Goal: Information Seeking & Learning: Learn about a topic

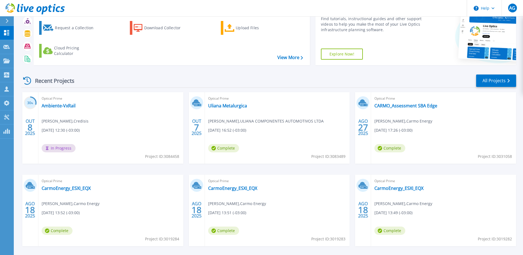
scroll to position [51, 0]
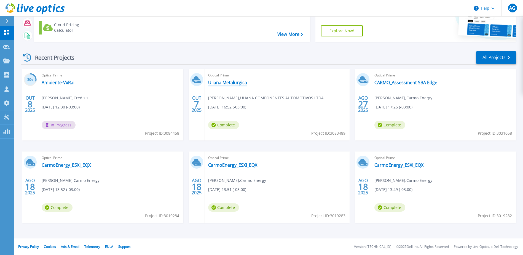
click at [232, 82] on link "Uliana Metalurgica" at bounding box center [227, 83] width 39 height 6
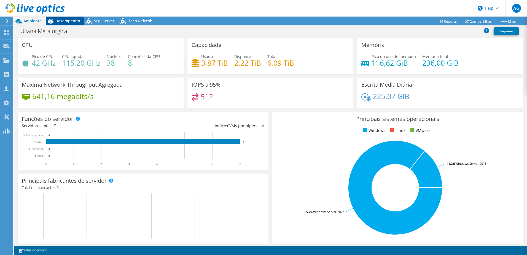
click at [70, 20] on span "Desempenho" at bounding box center [67, 20] width 25 height 5
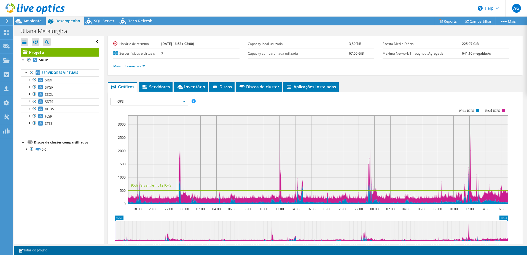
scroll to position [49, 0]
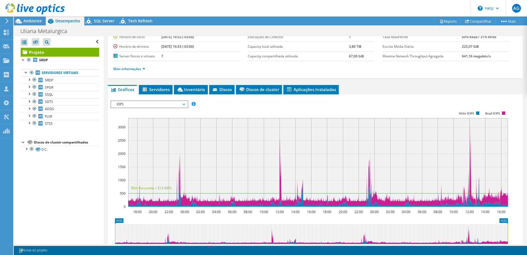
click at [183, 104] on span "IOPS" at bounding box center [149, 104] width 71 height 7
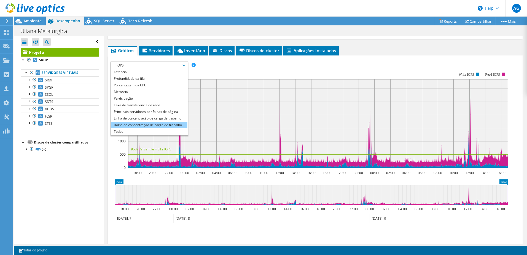
scroll to position [132, 0]
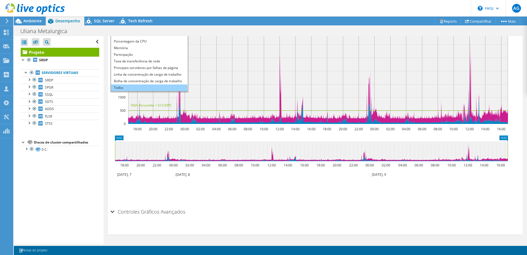
click at [134, 89] on li "Todos" at bounding box center [149, 87] width 76 height 7
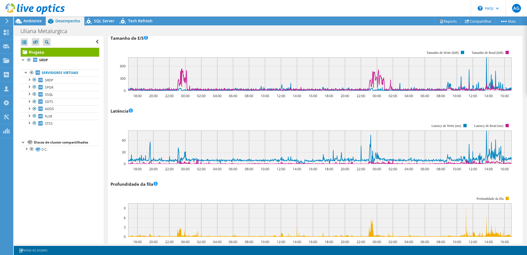
scroll to position [259, 0]
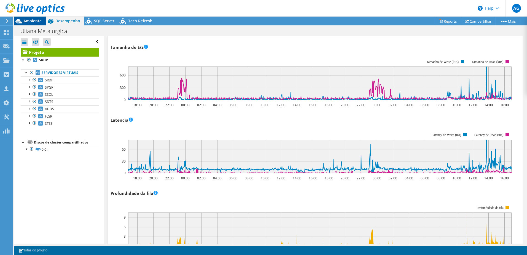
click at [37, 23] on span "Ambiente" at bounding box center [32, 20] width 18 height 5
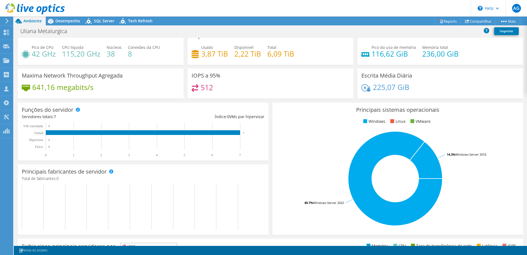
scroll to position [0, 0]
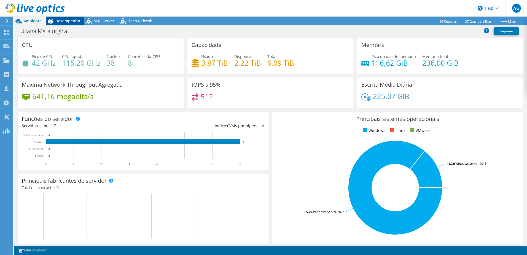
click at [55, 22] on span "Desempenho" at bounding box center [67, 20] width 25 height 5
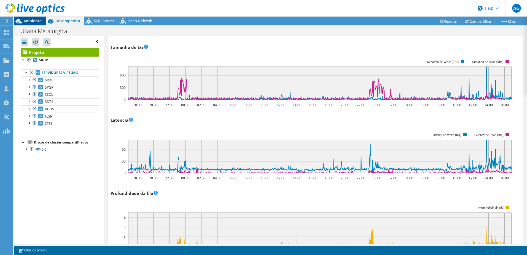
click at [34, 21] on span "Ambiente" at bounding box center [32, 20] width 18 height 5
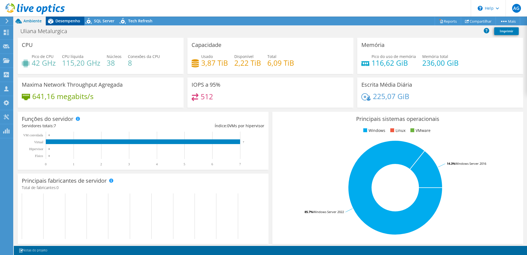
click at [64, 24] on div "Desempenho" at bounding box center [65, 21] width 39 height 9
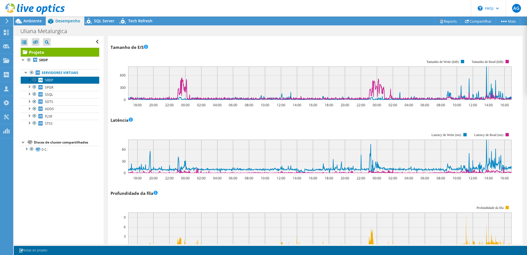
click at [49, 82] on span "SRDP" at bounding box center [49, 80] width 8 height 5
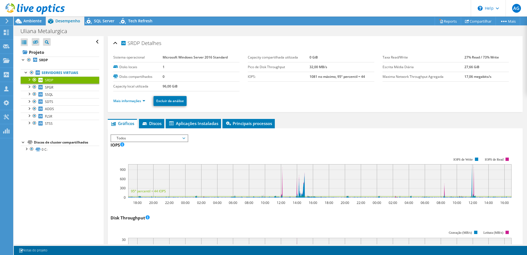
click at [62, 83] on link "SRDP" at bounding box center [60, 79] width 79 height 7
click at [50, 88] on span "SPGR" at bounding box center [49, 87] width 8 height 5
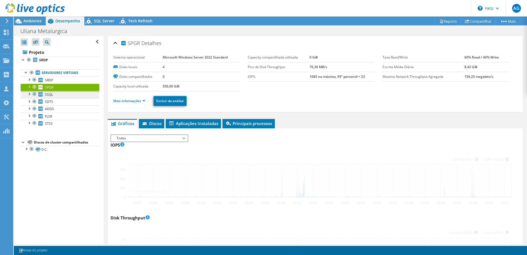
drag, startPoint x: 49, startPoint y: 96, endPoint x: 51, endPoint y: 103, distance: 7.2
click at [49, 96] on span "SSQL" at bounding box center [49, 94] width 8 height 5
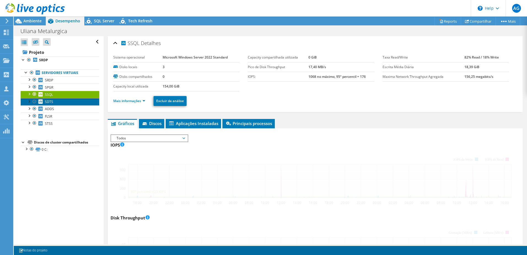
click at [49, 101] on span "SDTS" at bounding box center [49, 101] width 8 height 5
click at [50, 103] on span "SDTS" at bounding box center [49, 101] width 8 height 5
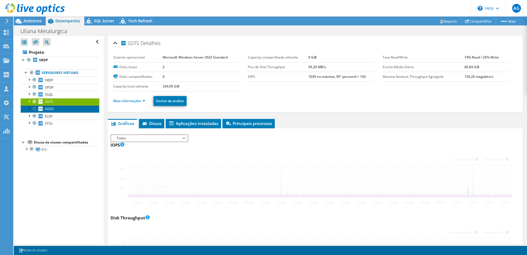
click at [50, 106] on link "ADDS" at bounding box center [60, 108] width 79 height 7
